Goal: Task Accomplishment & Management: Complete application form

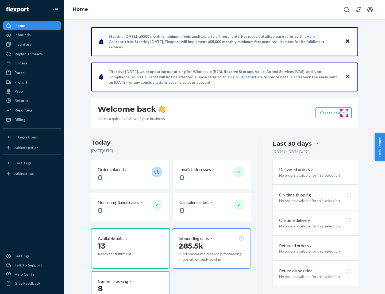
click at [345, 113] on button "Create new Create new inbound Create new order Create new product" at bounding box center [334, 113] width 36 height 11
click at [32, 35] on div "Inbounds" at bounding box center [32, 34] width 57 height 7
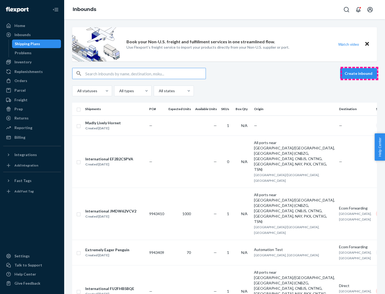
click at [360, 74] on button "Create inbound" at bounding box center [358, 73] width 37 height 11
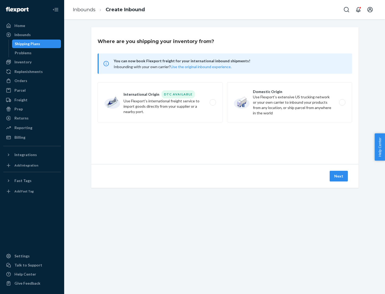
click at [290, 102] on label "Domestic Origin Use Flexport’s extensive US trucking network or your own carrie…" at bounding box center [289, 102] width 125 height 40
click at [342, 102] on input "Domestic Origin Use Flexport’s extensive US trucking network or your own carrie…" at bounding box center [343, 102] width 3 height 3
radio input "true"
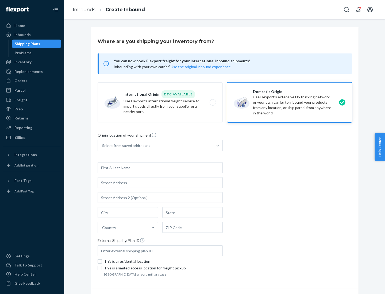
click at [125, 146] on div "Select from saved addresses" at bounding box center [126, 145] width 48 height 5
click at [103, 146] on input "Select from saved addresses" at bounding box center [102, 145] width 1 height 5
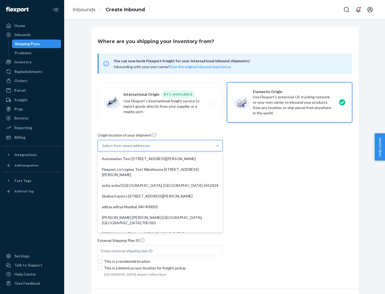
scroll to position [2, 0]
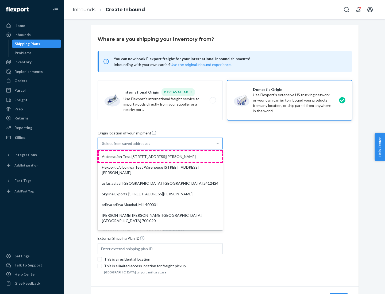
click at [160, 157] on div "Automation Test [STREET_ADDRESS][PERSON_NAME]" at bounding box center [160, 156] width 123 height 11
click at [103, 146] on input "option Automation Test [STREET_ADDRESS][PERSON_NAME]. 9 results available. Use …" at bounding box center [102, 143] width 1 height 5
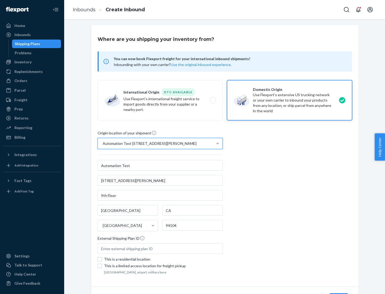
type input "Automation Test"
type input "9th Floor"
type input "[GEOGRAPHIC_DATA]"
type input "CA"
type input "94104"
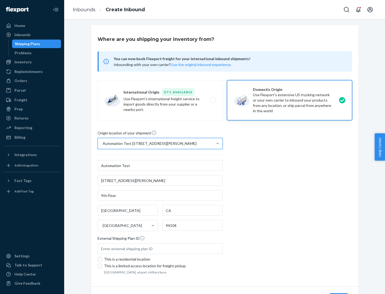
type input "[STREET_ADDRESS][PERSON_NAME]"
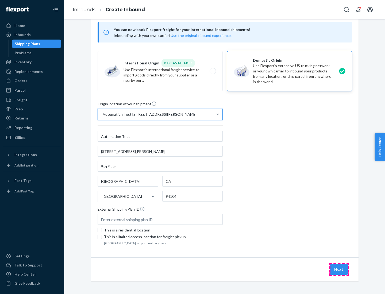
click at [339, 270] on button "Next" at bounding box center [339, 269] width 18 height 11
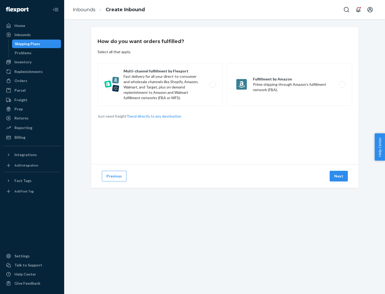
click at [160, 85] on label "Multi-channel fulfillment by Flexport Fast delivery for all your direct-to-cons…" at bounding box center [160, 84] width 125 height 43
click at [213, 85] on input "Multi-channel fulfillment by Flexport Fast delivery for all your direct-to-cons…" at bounding box center [214, 84] width 3 height 3
radio input "true"
click at [339, 176] on button "Next" at bounding box center [339, 176] width 18 height 11
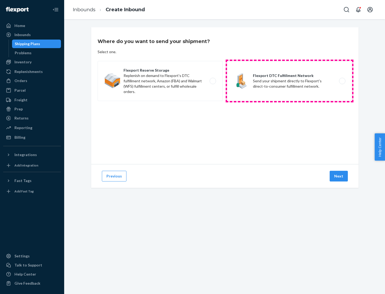
click at [290, 81] on label "Flexport DTC Fulfillment Network Send your shipment directly to Flexport's dire…" at bounding box center [289, 81] width 125 height 40
click at [342, 81] on input "Flexport DTC Fulfillment Network Send your shipment directly to Flexport's dire…" at bounding box center [343, 80] width 3 height 3
radio input "true"
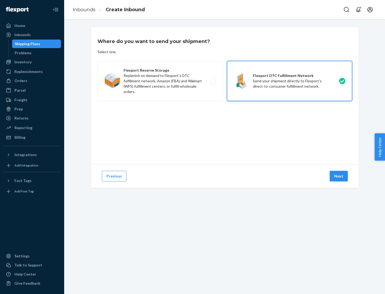
click at [339, 176] on button "Next" at bounding box center [339, 176] width 18 height 11
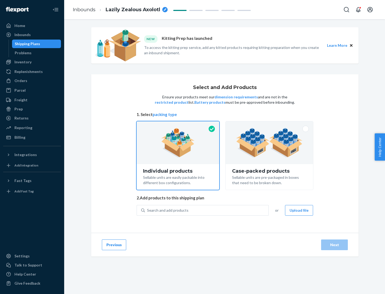
click at [270, 143] on img at bounding box center [269, 142] width 67 height 29
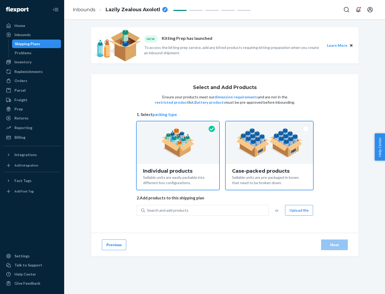
click at [270, 125] on input "Case-packed products Sellable units are pre-packaged in boxes that need to be b…" at bounding box center [269, 122] width 3 height 3
radio input "true"
radio input "false"
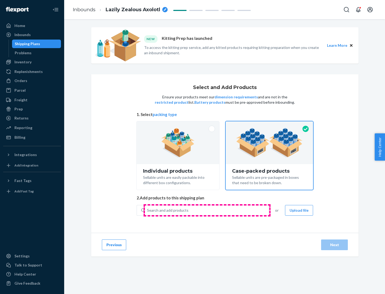
click at [207, 210] on div "Search and add products" at bounding box center [207, 211] width 124 height 10
click at [148, 210] on input "Search and add products" at bounding box center [147, 210] width 1 height 5
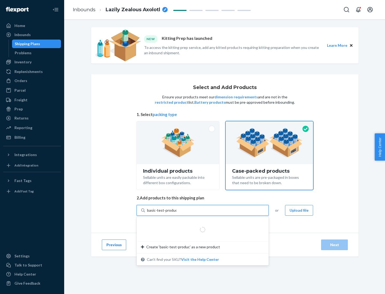
type input "basic-test-product-1"
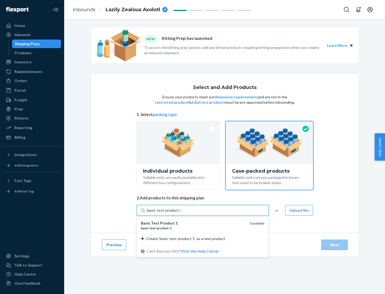
click at [193, 228] on div "basic - test - product - 1" at bounding box center [193, 228] width 105 height 5
click at [181, 213] on input "basic-test-product-1" at bounding box center [164, 210] width 34 height 5
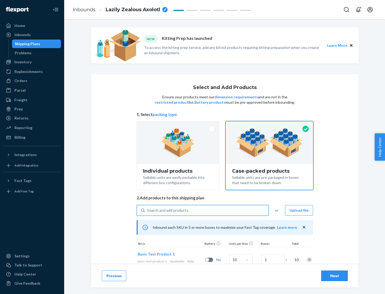
scroll to position [19, 0]
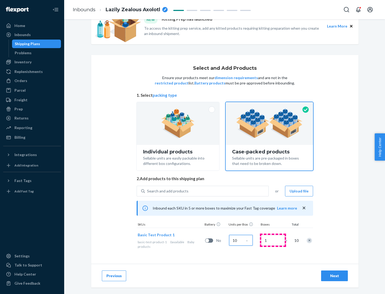
type input "10"
type input "7"
click at [335, 276] on div "Next" at bounding box center [335, 275] width 18 height 5
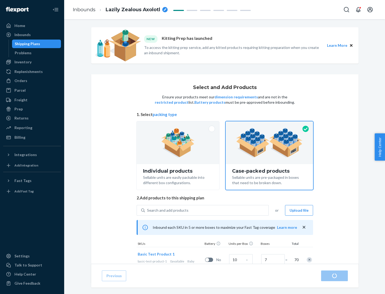
radio input "true"
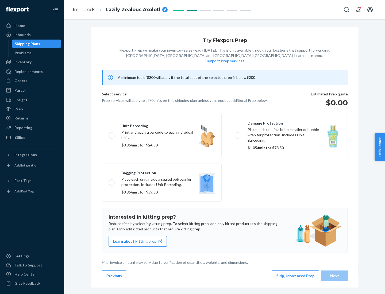
scroll to position [1, 0]
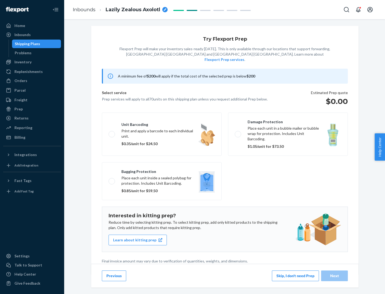
click at [162, 170] on label "Bagging protection Place each unit inside a sealed polybag for protection. Incl…" at bounding box center [162, 181] width 120 height 38
click at [112, 180] on input "Bagging protection Place each unit inside a sealed polybag for protection. Incl…" at bounding box center [110, 181] width 3 height 3
checkbox input "true"
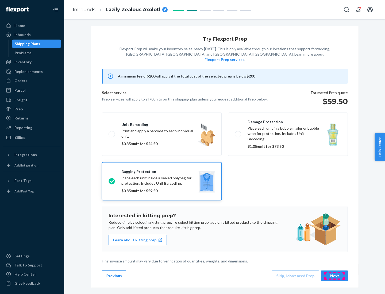
click at [335, 276] on div "Next" at bounding box center [335, 275] width 18 height 5
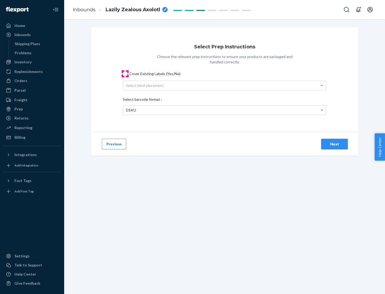
click at [125, 74] on input "Cover Existing Labels (Yes/No)" at bounding box center [125, 74] width 4 height 4
checkbox input "true"
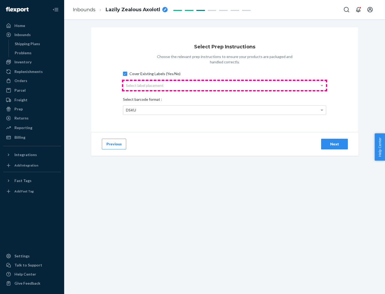
click at [225, 85] on div "Select label placement" at bounding box center [224, 85] width 203 height 9
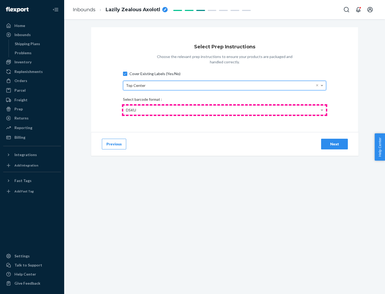
click at [225, 110] on div "DSKU" at bounding box center [224, 110] width 203 height 9
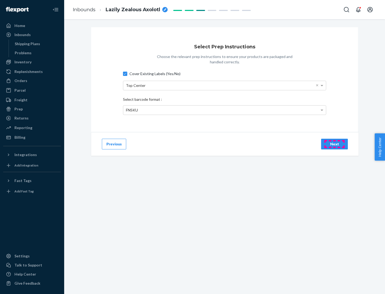
click at [335, 144] on div "Next" at bounding box center [335, 144] width 18 height 5
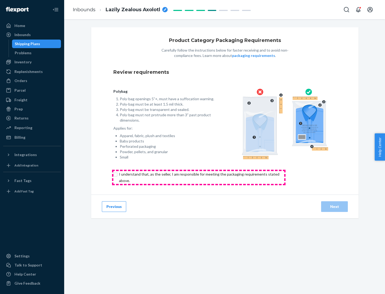
click at [199, 177] on input "checkbox" at bounding box center [202, 177] width 178 height 13
checkbox input "true"
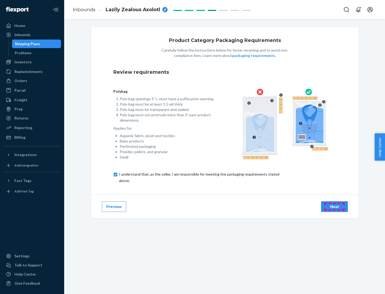
click at [335, 207] on div "Next" at bounding box center [335, 206] width 18 height 5
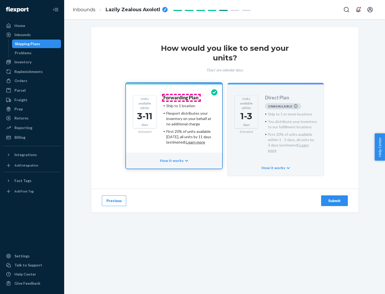
click at [181, 98] on h4 "Forwarding Plan" at bounding box center [180, 97] width 35 height 5
click at [335, 198] on div "Submit" at bounding box center [335, 200] width 18 height 5
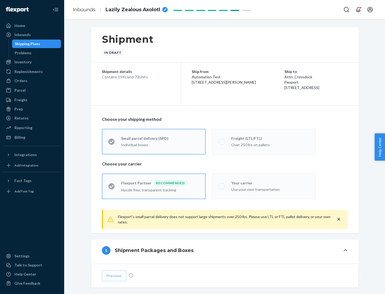
radio input "true"
radio input "false"
radio input "true"
click at [160, 144] on div "Individual boxes" at bounding box center [160, 144] width 78 height 5
click at [112, 143] on input "Small parcel delivery (SPD) Individual boxes" at bounding box center [109, 141] width 3 height 3
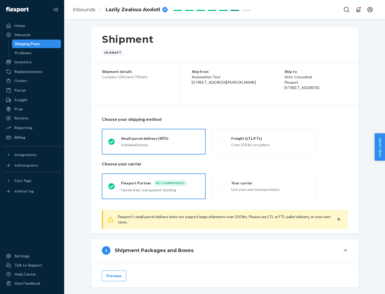
scroll to position [26, 0]
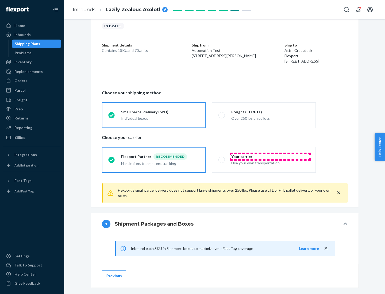
click at [271, 157] on div "Your carrier" at bounding box center [270, 156] width 78 height 5
click at [222, 158] on input "Your carrier Use your own transportation" at bounding box center [220, 159] width 3 height 3
radio input "true"
radio input "false"
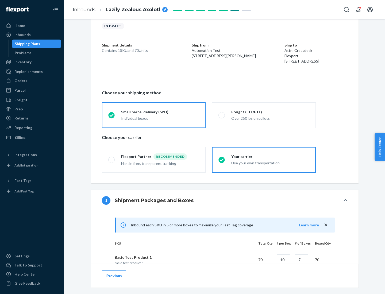
scroll to position [130, 0]
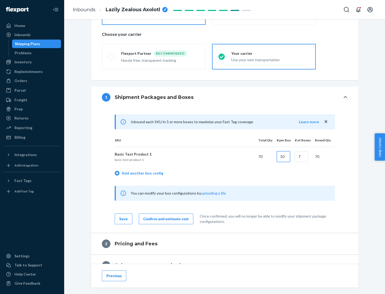
type input "10"
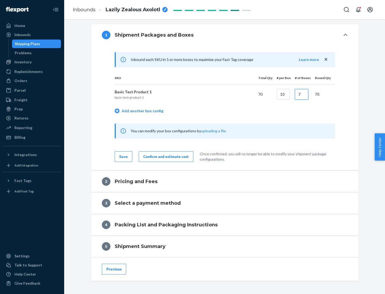
type input "7"
click at [165, 157] on div "Confirm and estimate cost" at bounding box center [165, 156] width 45 height 5
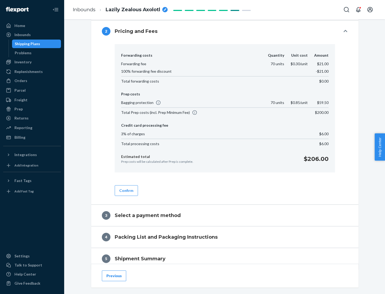
scroll to position [252, 0]
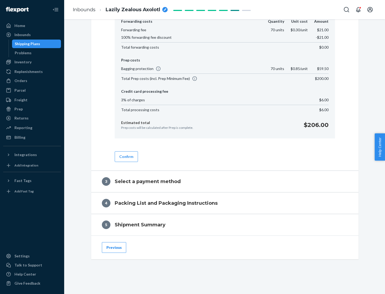
click at [126, 157] on button "Confirm" at bounding box center [126, 156] width 23 height 11
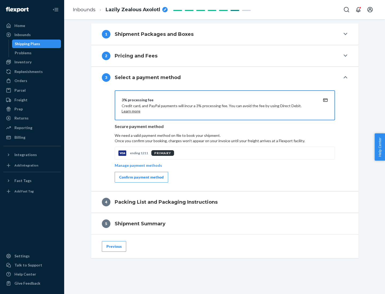
scroll to position [193, 0]
click at [141, 177] on div "Confirm payment method" at bounding box center [141, 177] width 44 height 5
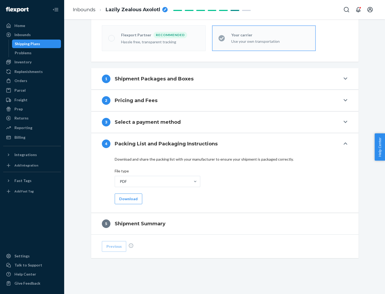
scroll to position [148, 0]
click at [128, 199] on button "Download" at bounding box center [129, 199] width 28 height 11
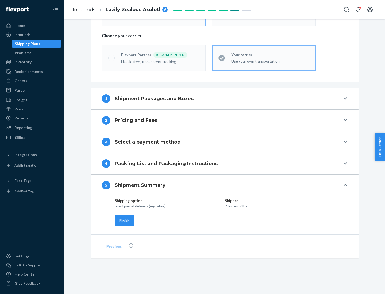
scroll to position [128, 0]
